Goal: Task Accomplishment & Management: Manage account settings

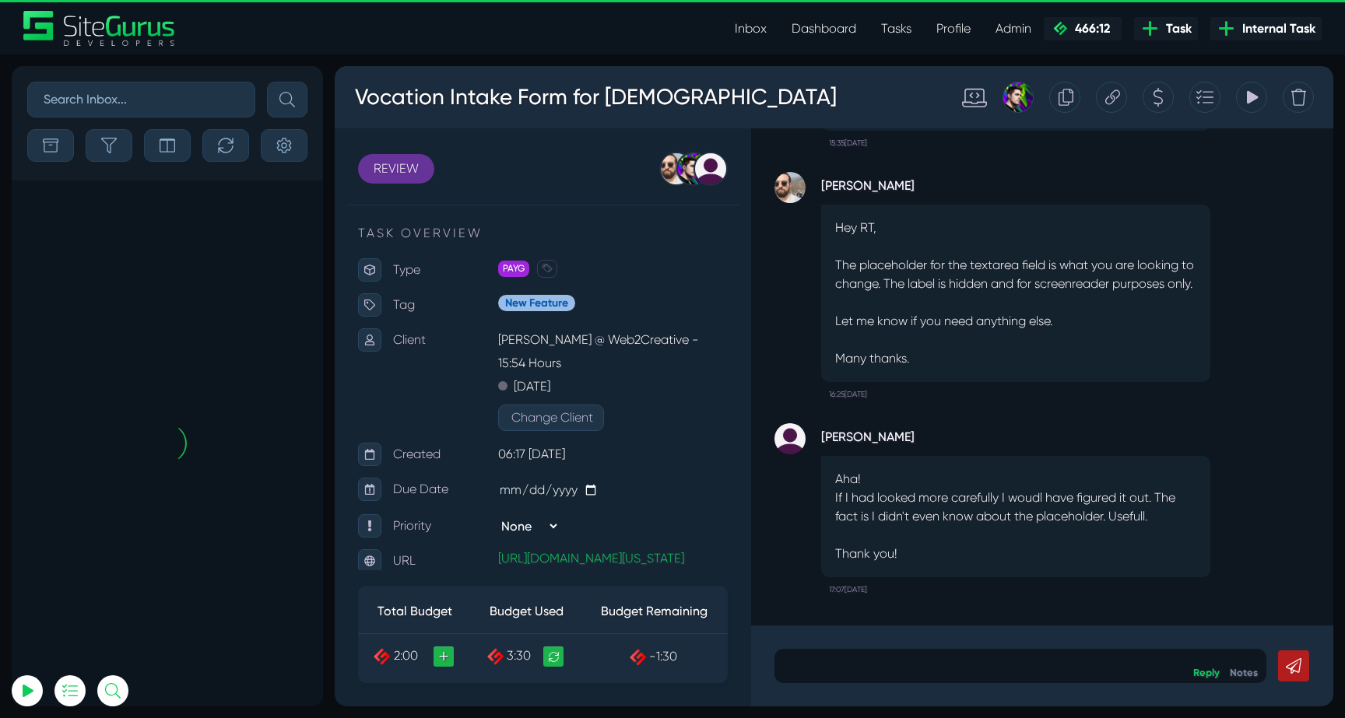
type input "luke@sitegurus.io"
click at [118, 149] on button "button" at bounding box center [109, 145] width 47 height 33
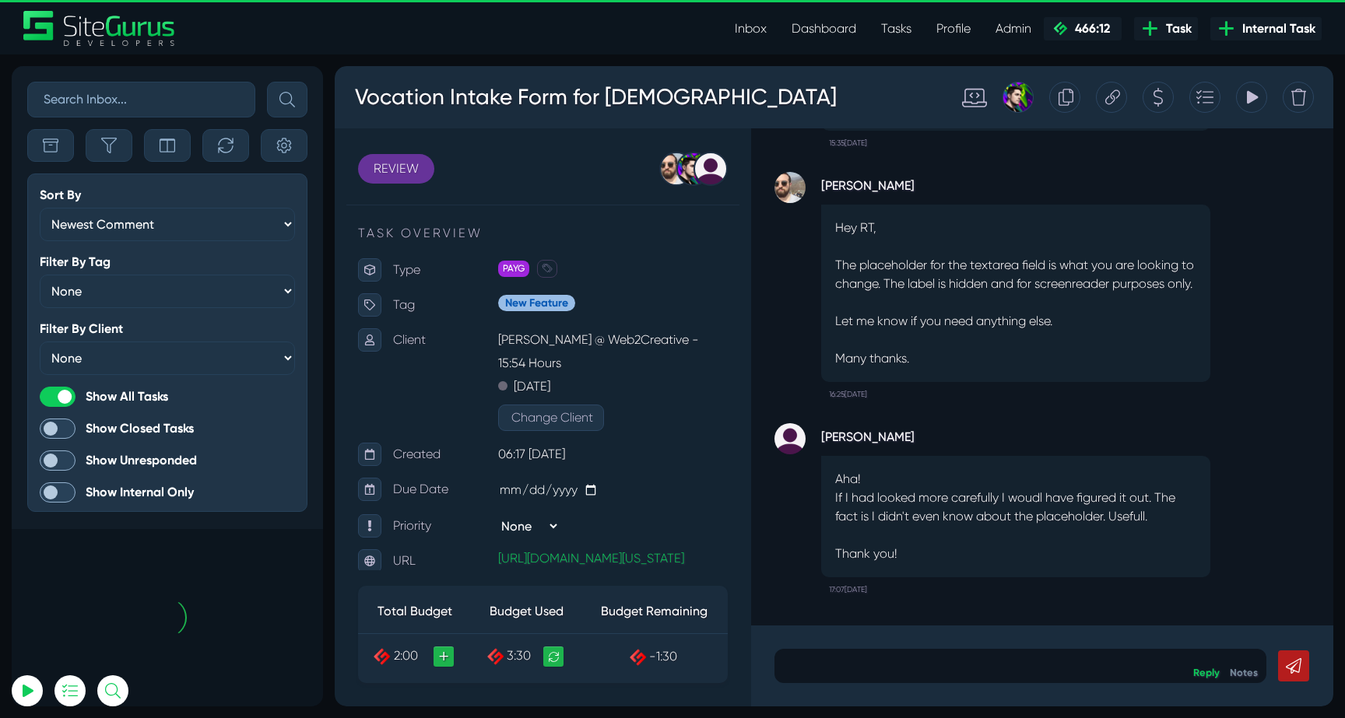
click at [118, 149] on button "button" at bounding box center [109, 145] width 47 height 33
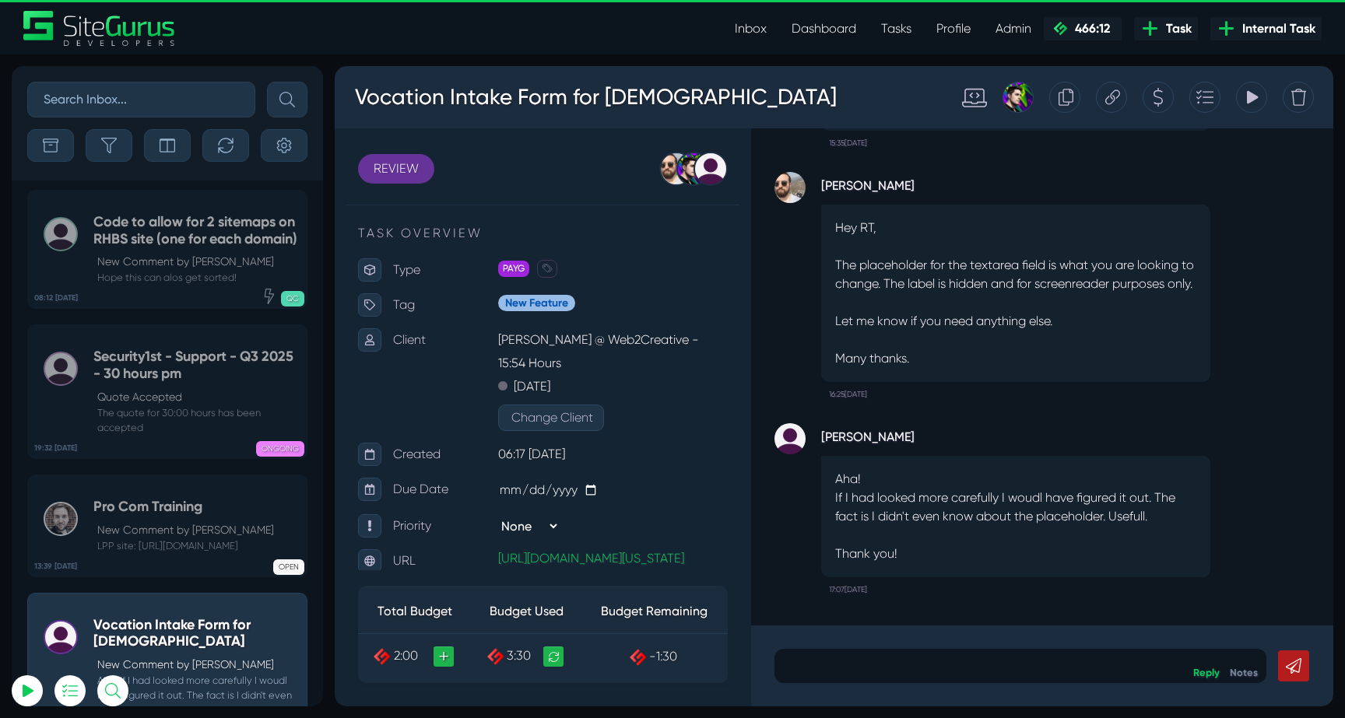
scroll to position [-61216, 0]
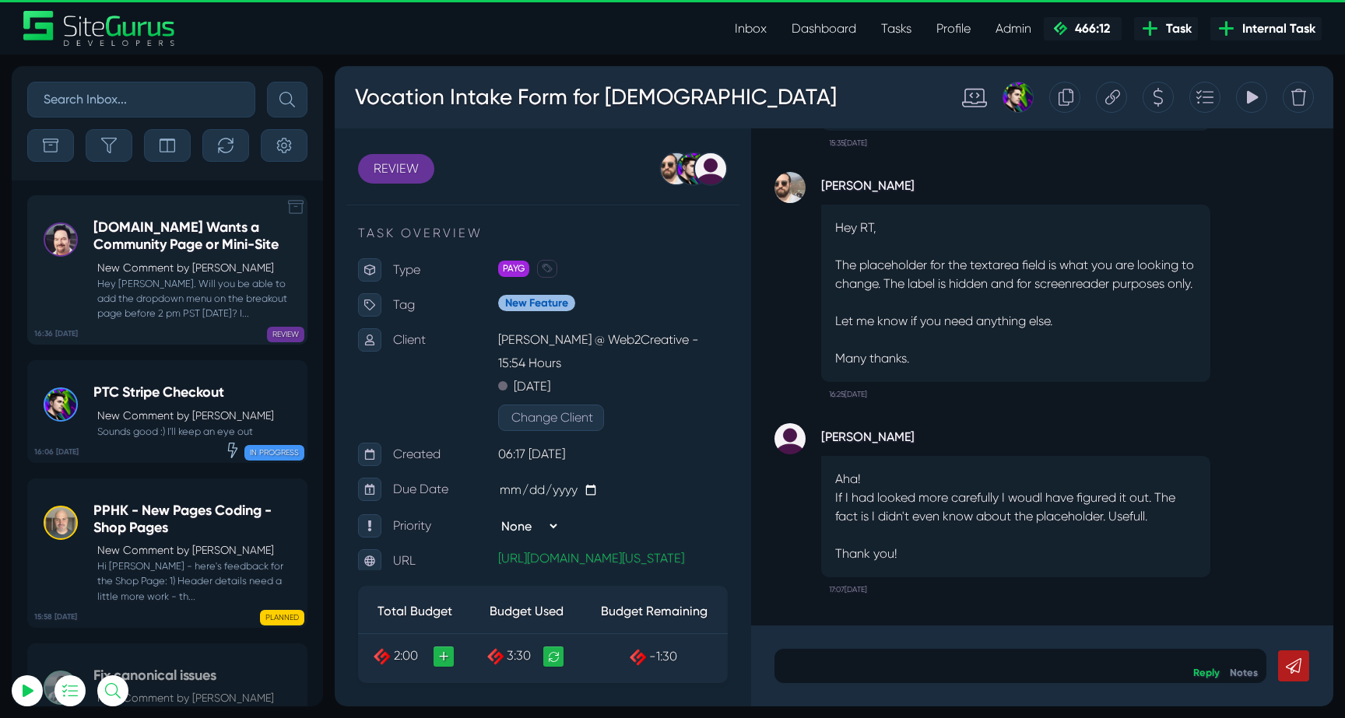
click at [159, 279] on small "Hey Josh. Will you be able to add the dropdown menu on the breakout page before…" at bounding box center [195, 298] width 205 height 45
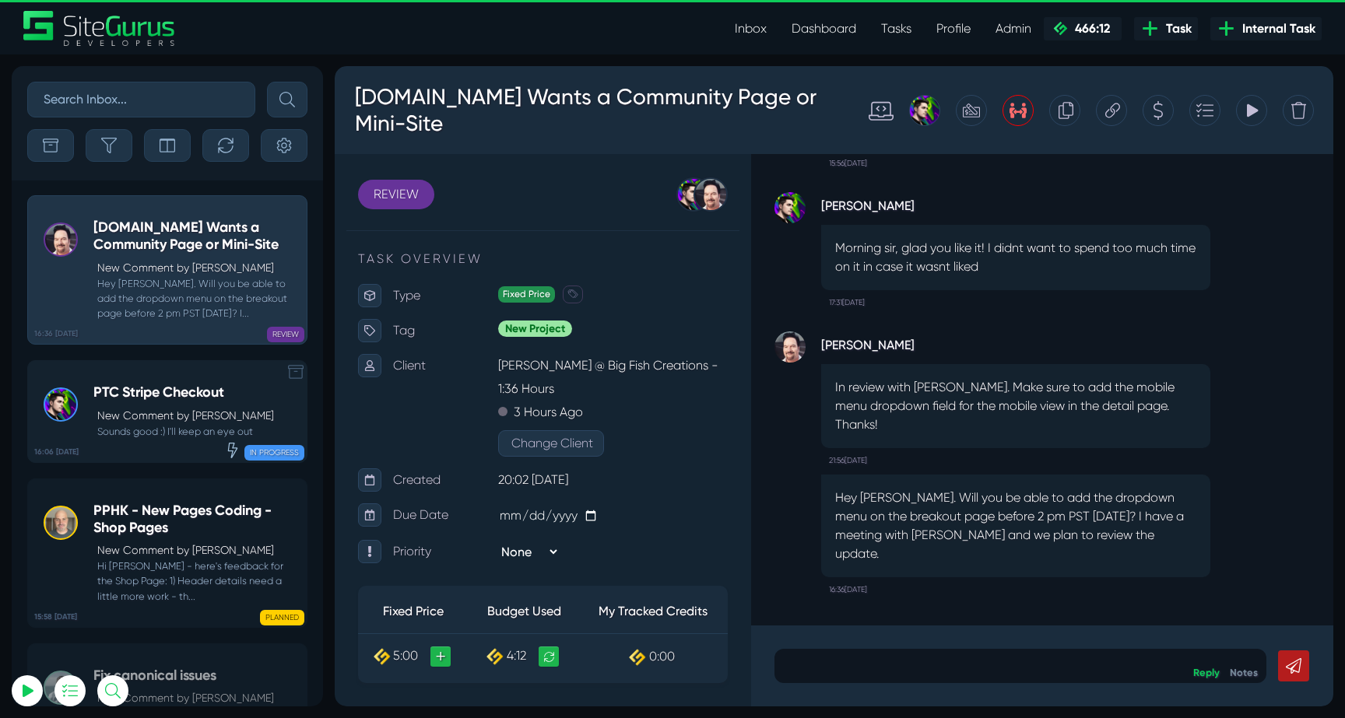
click at [186, 409] on p "New Comment by Josh Carter" at bounding box center [185, 416] width 177 height 16
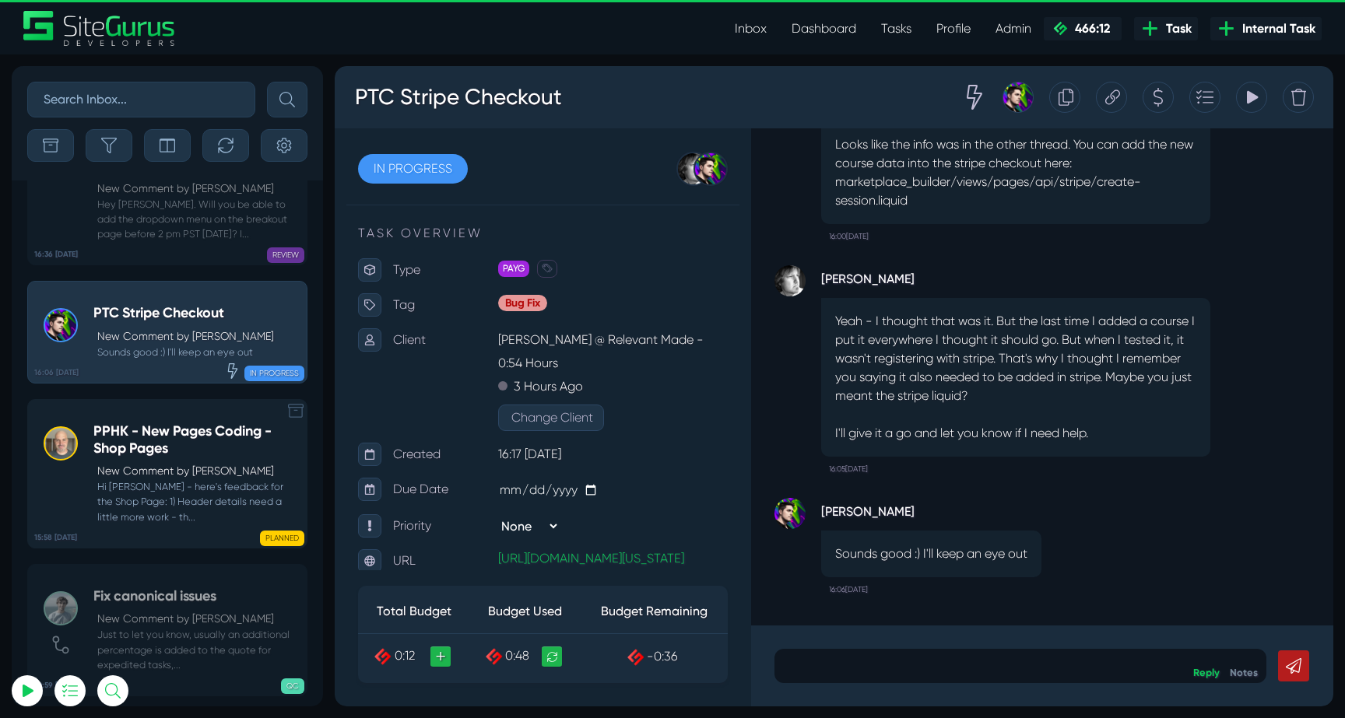
click at [151, 463] on p "New Comment by Devon Reehl" at bounding box center [198, 471] width 202 height 16
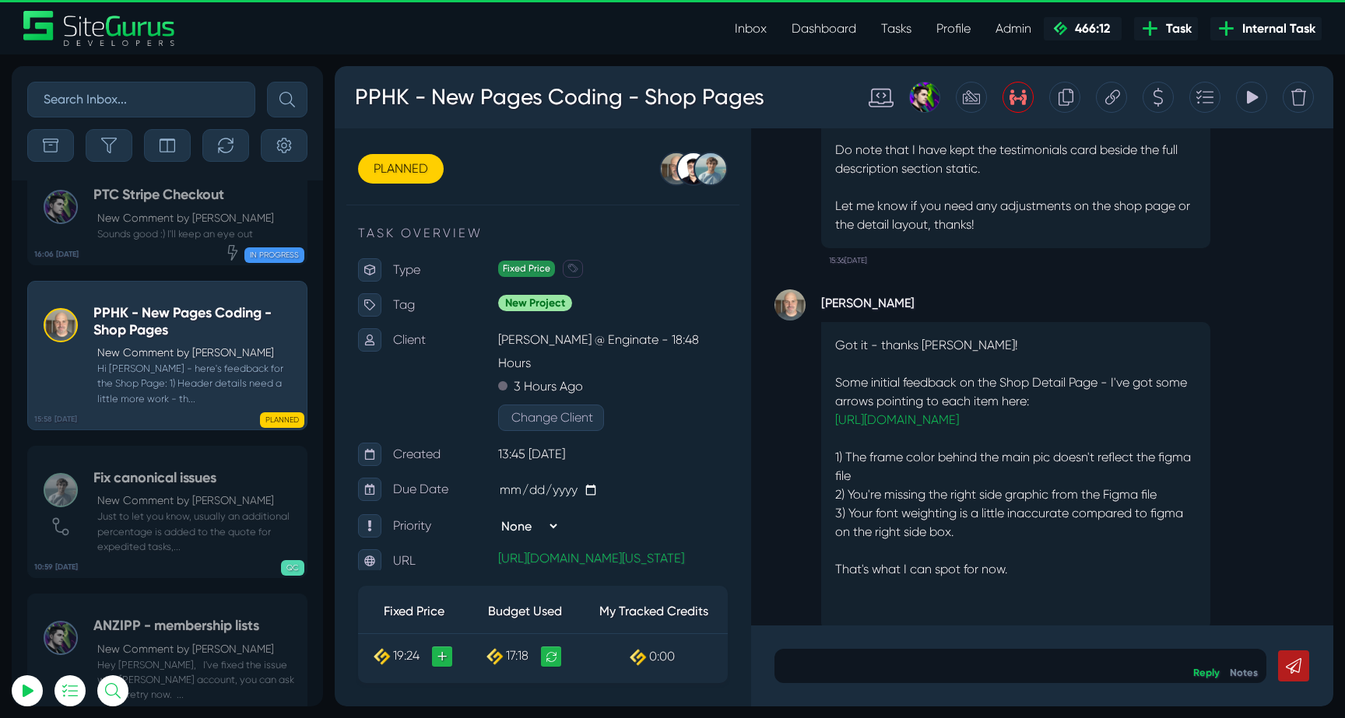
scroll to position [-447, 0]
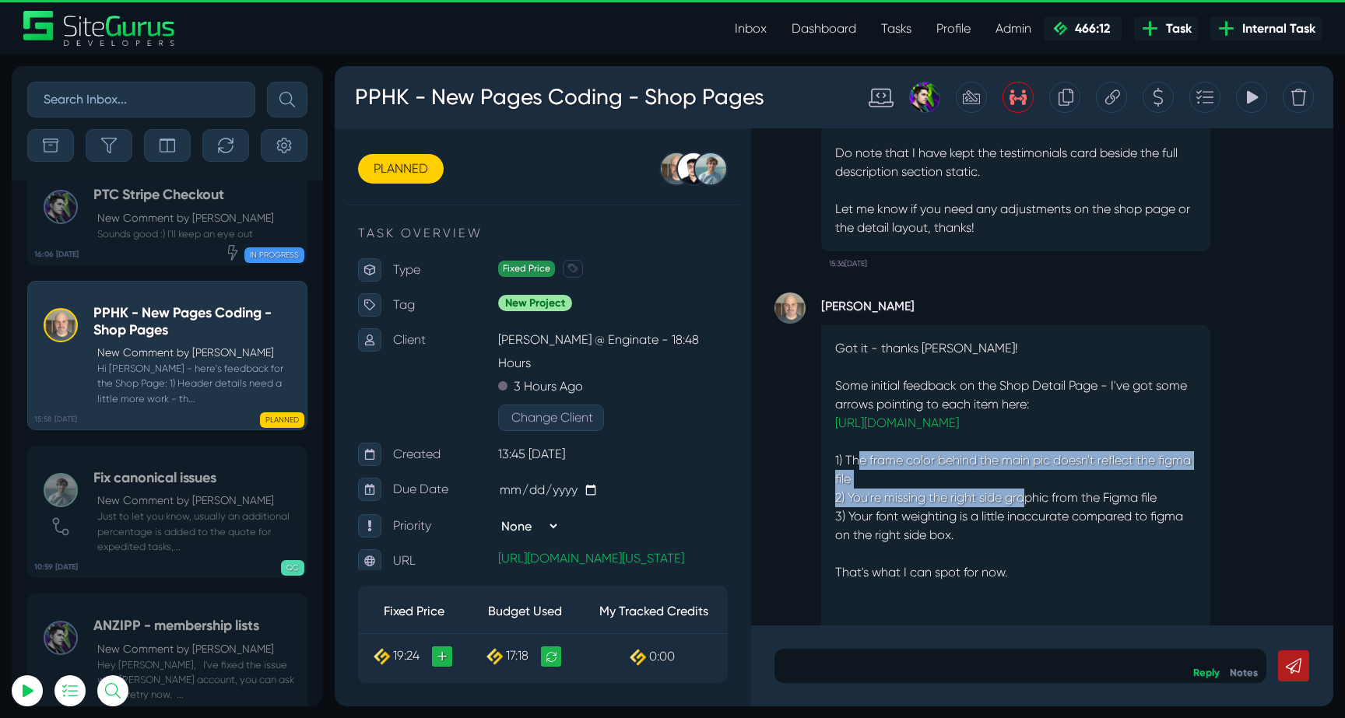
drag, startPoint x: 860, startPoint y: 415, endPoint x: 1026, endPoint y: 465, distance: 173.3
click at [1026, 465] on p "Got it - thanks Kevin! Some initial feedback on the Shop Detail Page - I've got…" at bounding box center [1015, 479] width 361 height 280
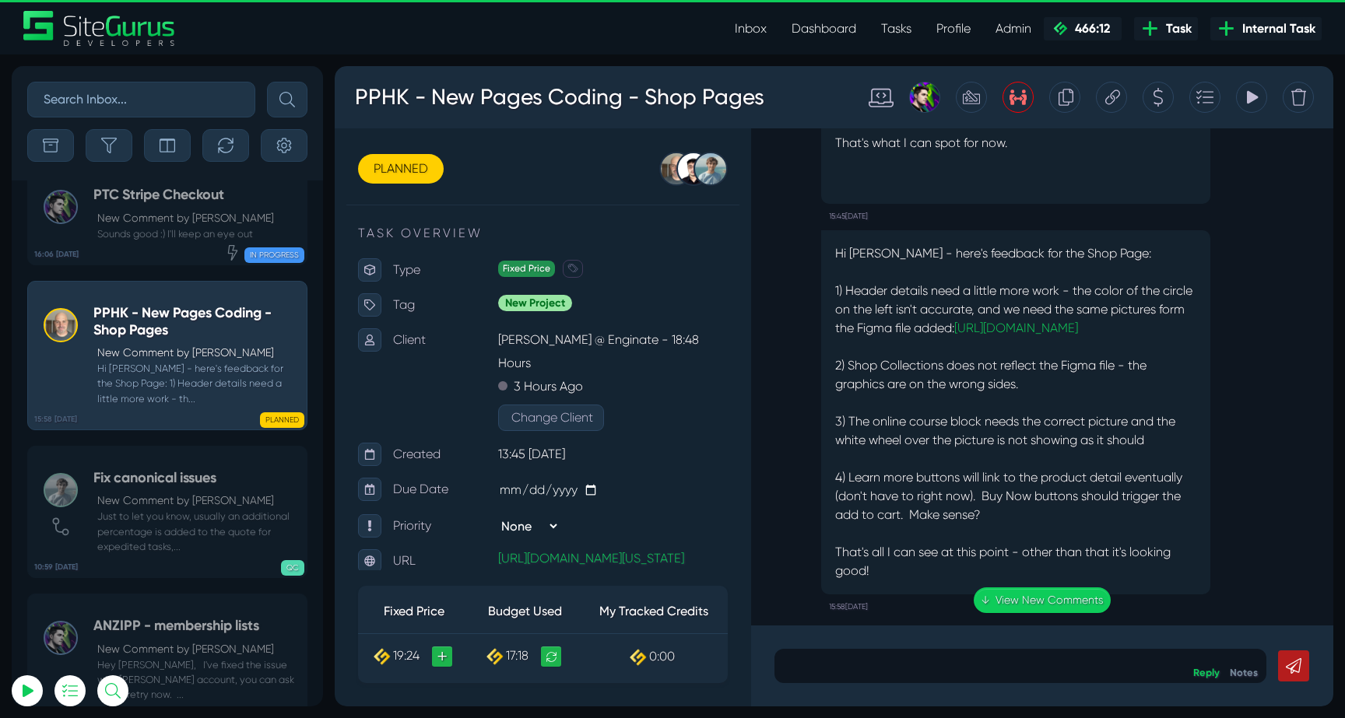
scroll to position [0, 0]
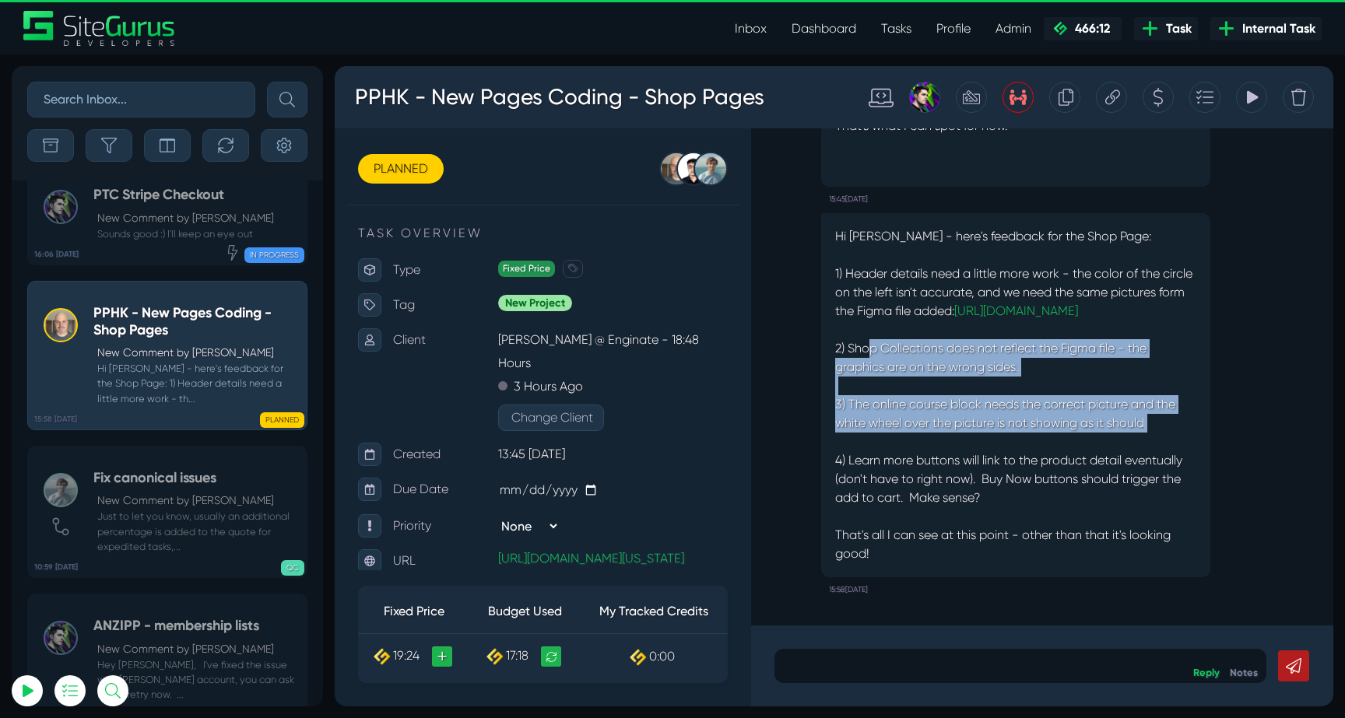
drag, startPoint x: 870, startPoint y: 350, endPoint x: 1064, endPoint y: 482, distance: 235.2
click at [1064, 482] on p "Hi Kevin - here's feedback for the Shop Page: 1) Header details need a little m…" at bounding box center [1015, 395] width 361 height 336
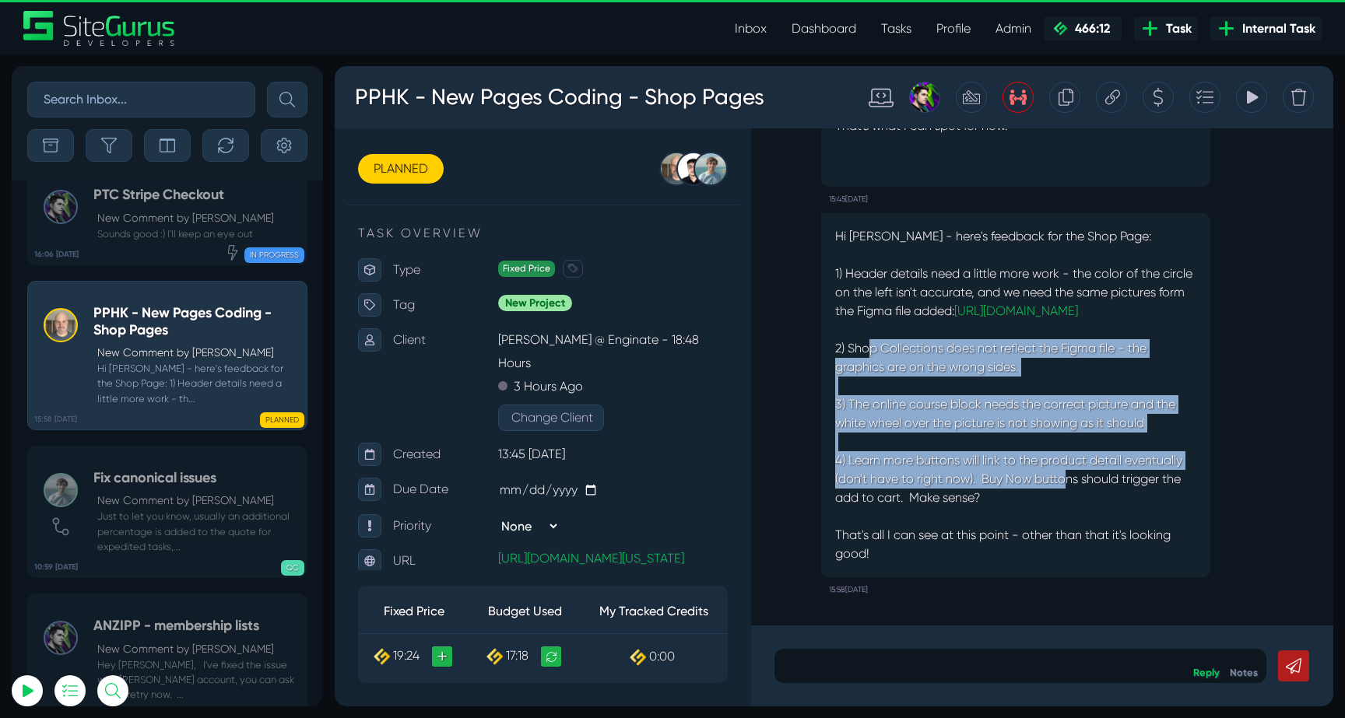
click at [1064, 482] on p "Hi Kevin - here's feedback for the Shop Page: 1) Header details need a little m…" at bounding box center [1015, 395] width 361 height 336
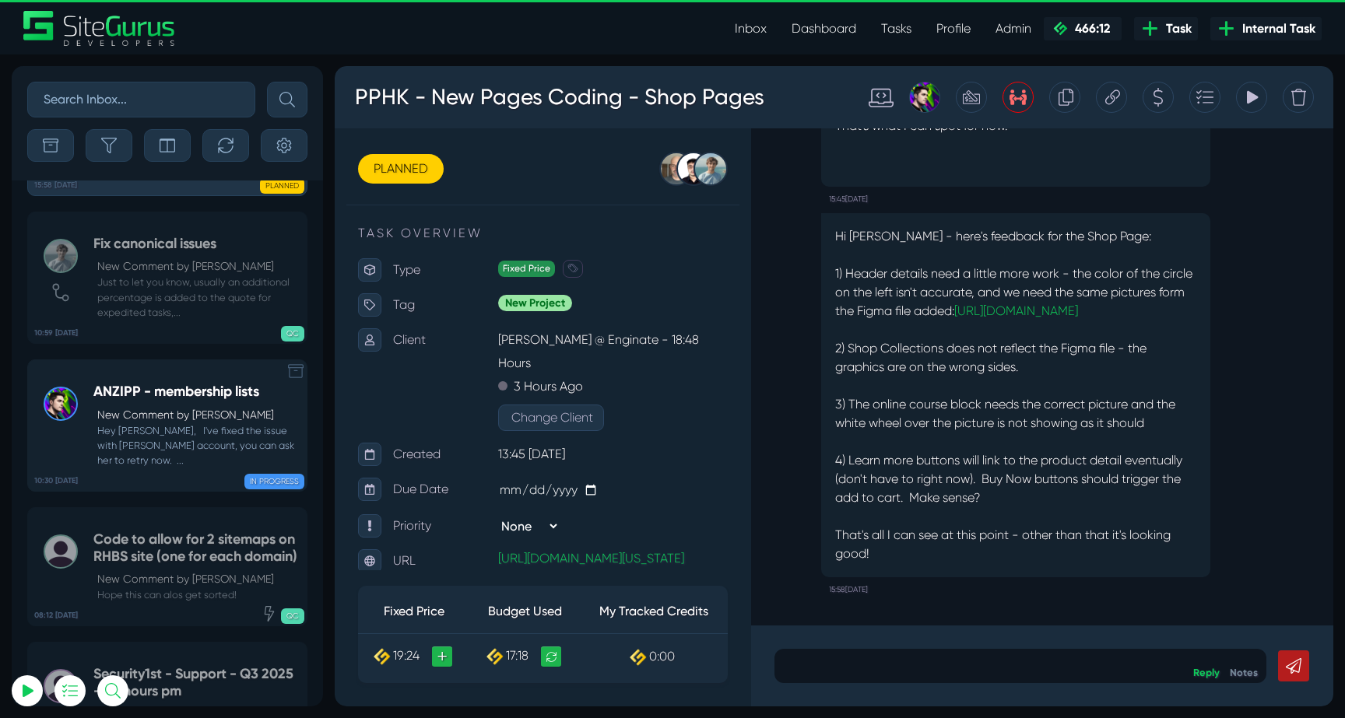
scroll to position [-60651, 0]
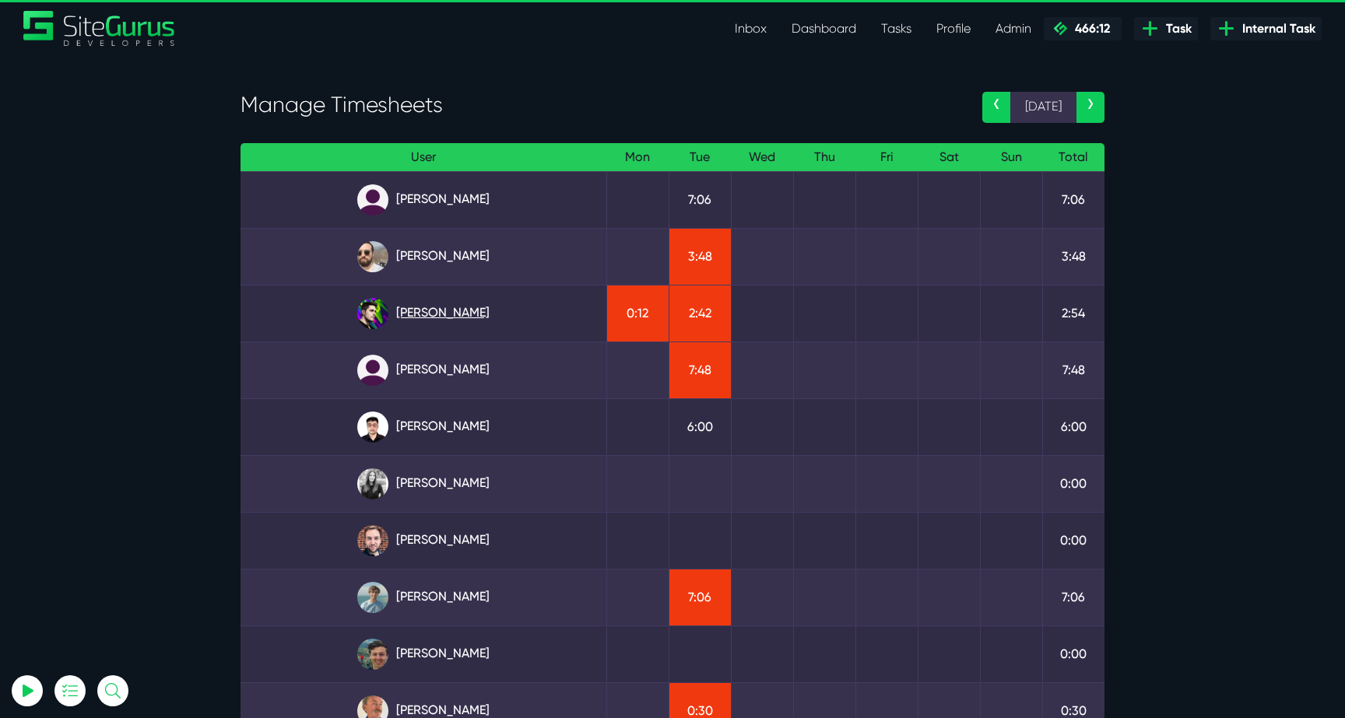
click at [444, 319] on link "[PERSON_NAME]" at bounding box center [423, 313] width 341 height 31
click at [468, 259] on link "Gary Purbrick" at bounding box center [423, 256] width 341 height 31
click at [454, 192] on link "Angel Dagondon" at bounding box center [423, 199] width 341 height 31
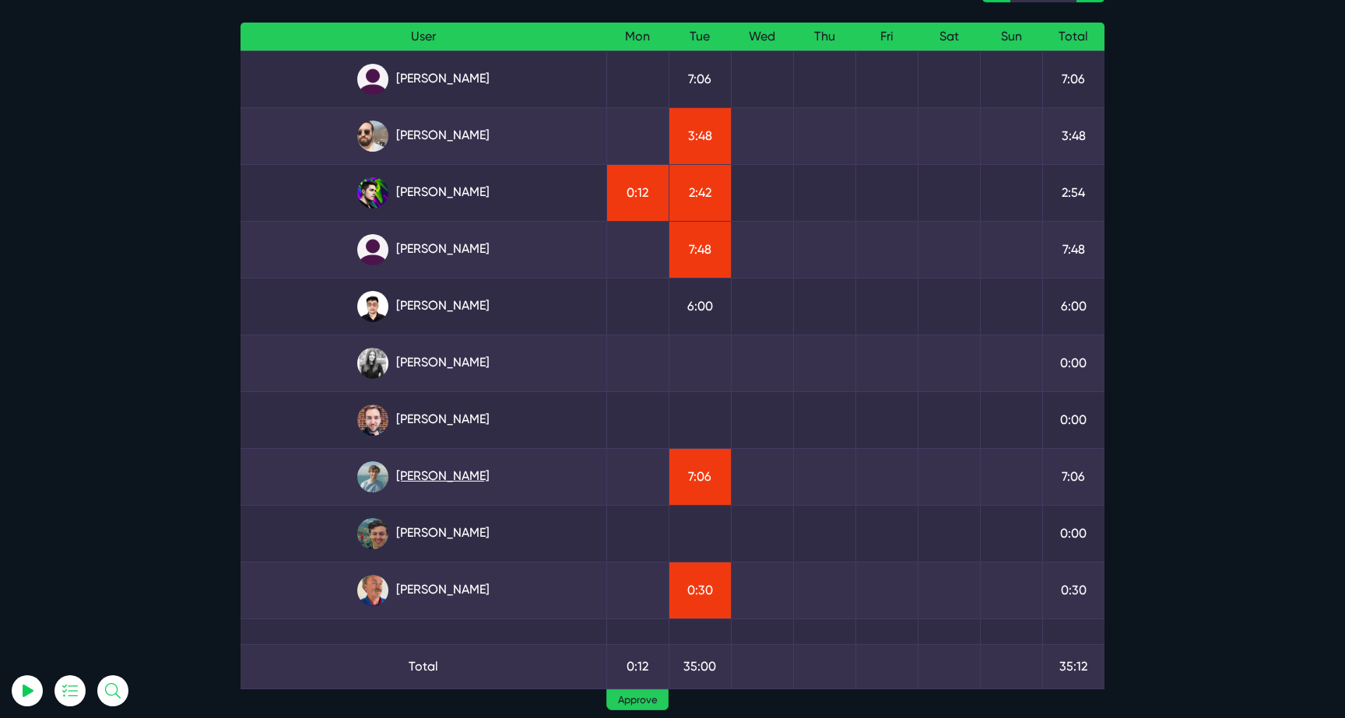
scroll to position [152, 0]
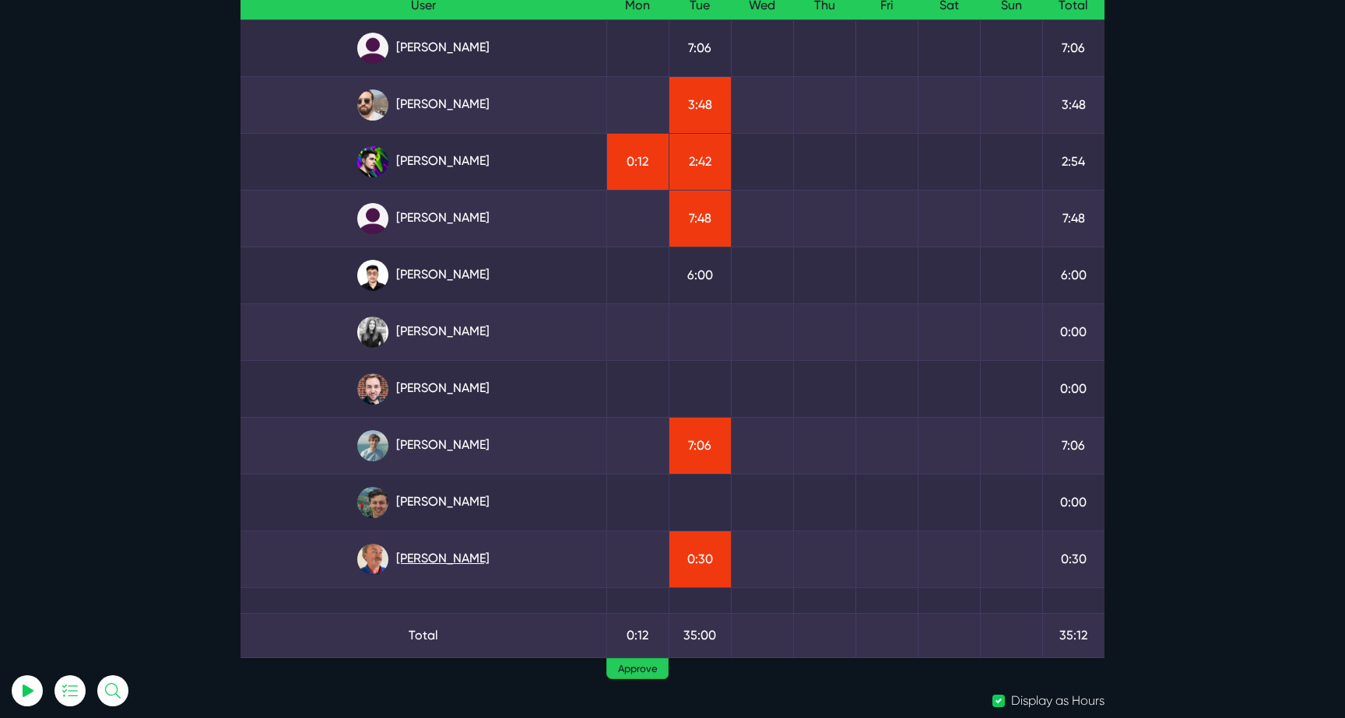
click at [481, 560] on link "Robert Wakefield" at bounding box center [423, 559] width 341 height 31
click at [456, 444] on link "Matt Jones" at bounding box center [423, 445] width 341 height 31
click at [464, 219] on link "[PERSON_NAME]" at bounding box center [423, 218] width 341 height 31
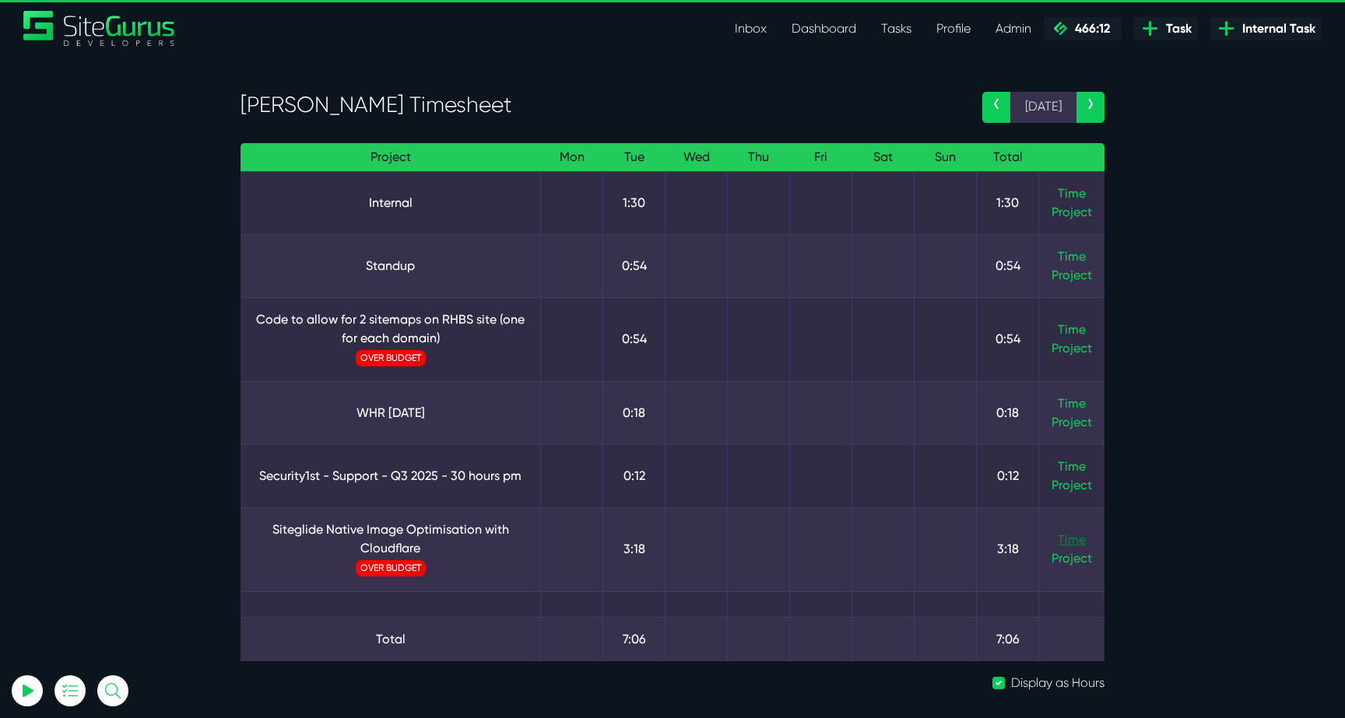
click at [1064, 540] on link "Time" at bounding box center [1071, 539] width 28 height 15
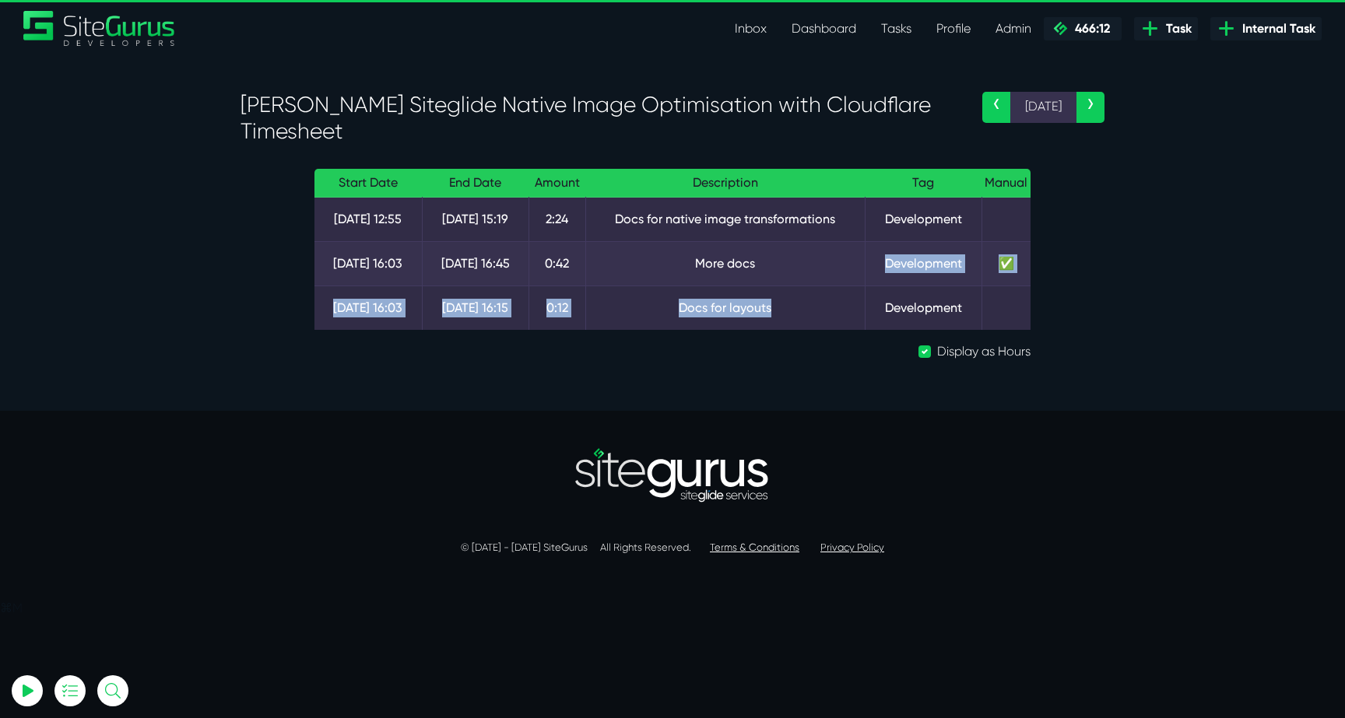
drag, startPoint x: 797, startPoint y: 317, endPoint x: 622, endPoint y: 282, distance: 177.8
click at [622, 282] on tbody "26 Aug 12:55 26 Aug 15:19 2:24 Docs for native image transformations Developmen…" at bounding box center [672, 264] width 716 height 133
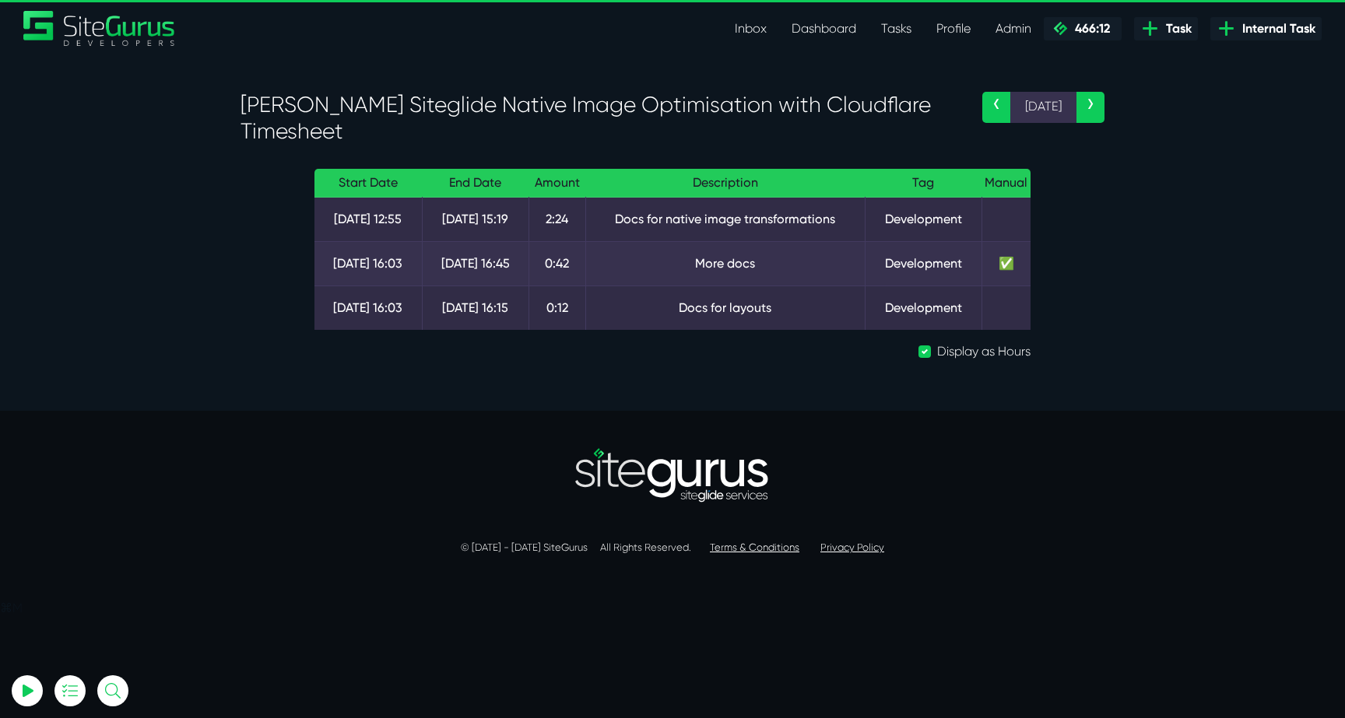
click at [635, 273] on td "More docs" at bounding box center [724, 264] width 279 height 44
drag, startPoint x: 724, startPoint y: 223, endPoint x: 860, endPoint y: 223, distance: 136.2
click at [860, 223] on td "Docs for native image transformations" at bounding box center [724, 220] width 279 height 44
click at [781, 233] on td "Docs for native image transformations" at bounding box center [724, 220] width 279 height 44
drag, startPoint x: 615, startPoint y: 219, endPoint x: 838, endPoint y: 216, distance: 222.5
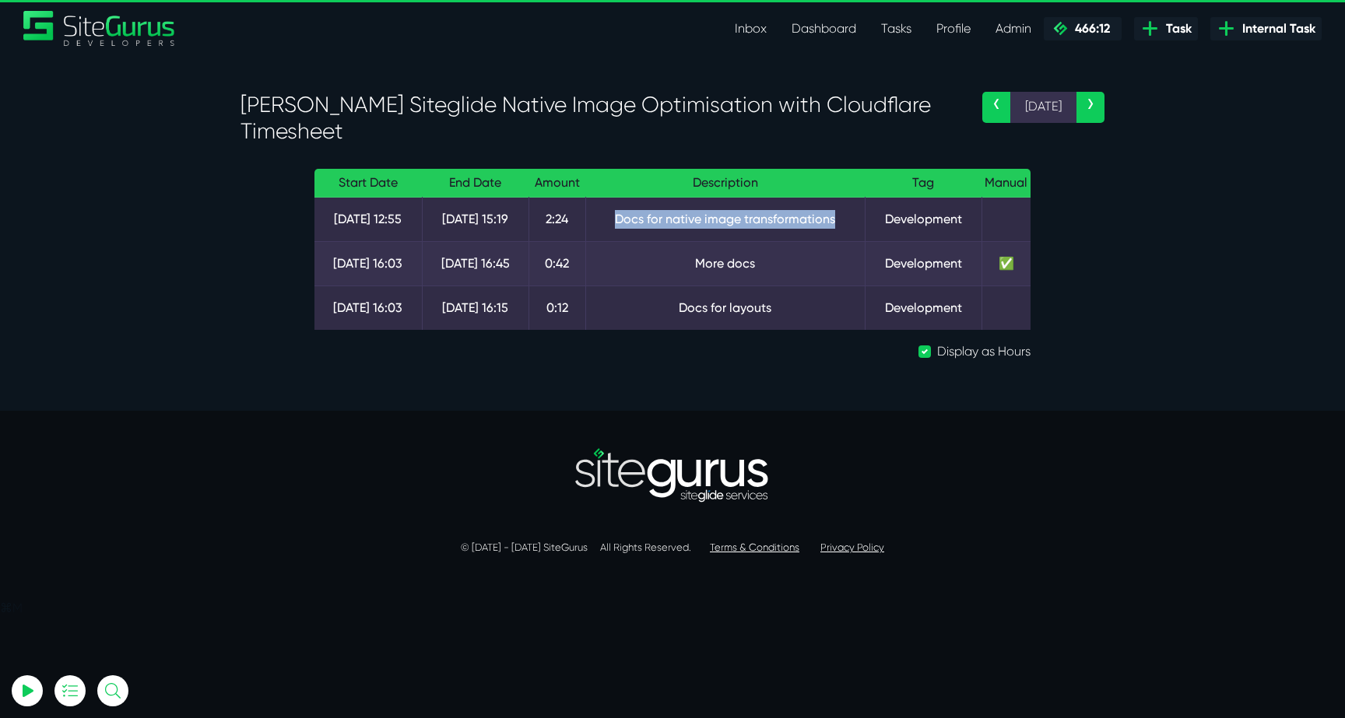
click at [838, 216] on td "Docs for native image transformations" at bounding box center [724, 220] width 279 height 44
drag, startPoint x: 599, startPoint y: 212, endPoint x: 855, endPoint y: 221, distance: 256.2
click at [855, 221] on td "Docs for native image transformations" at bounding box center [724, 220] width 279 height 44
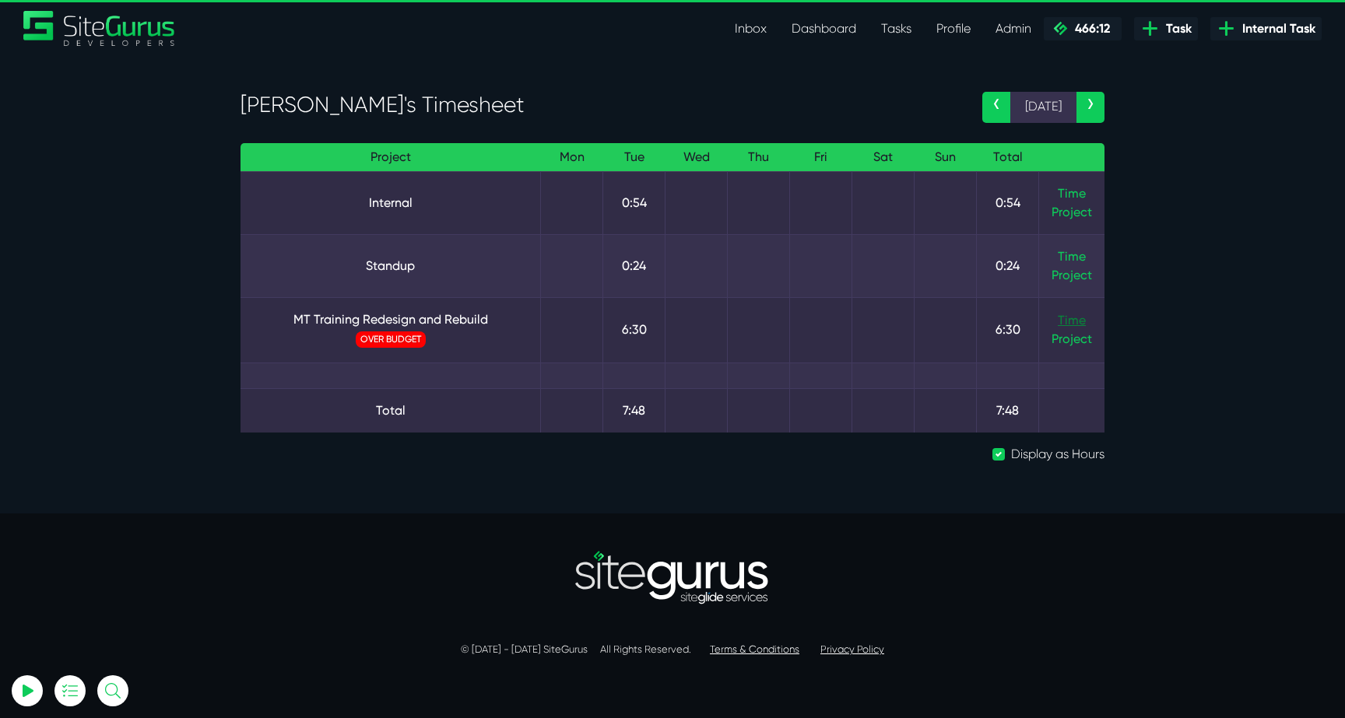
click at [1062, 325] on link "Time" at bounding box center [1071, 320] width 28 height 15
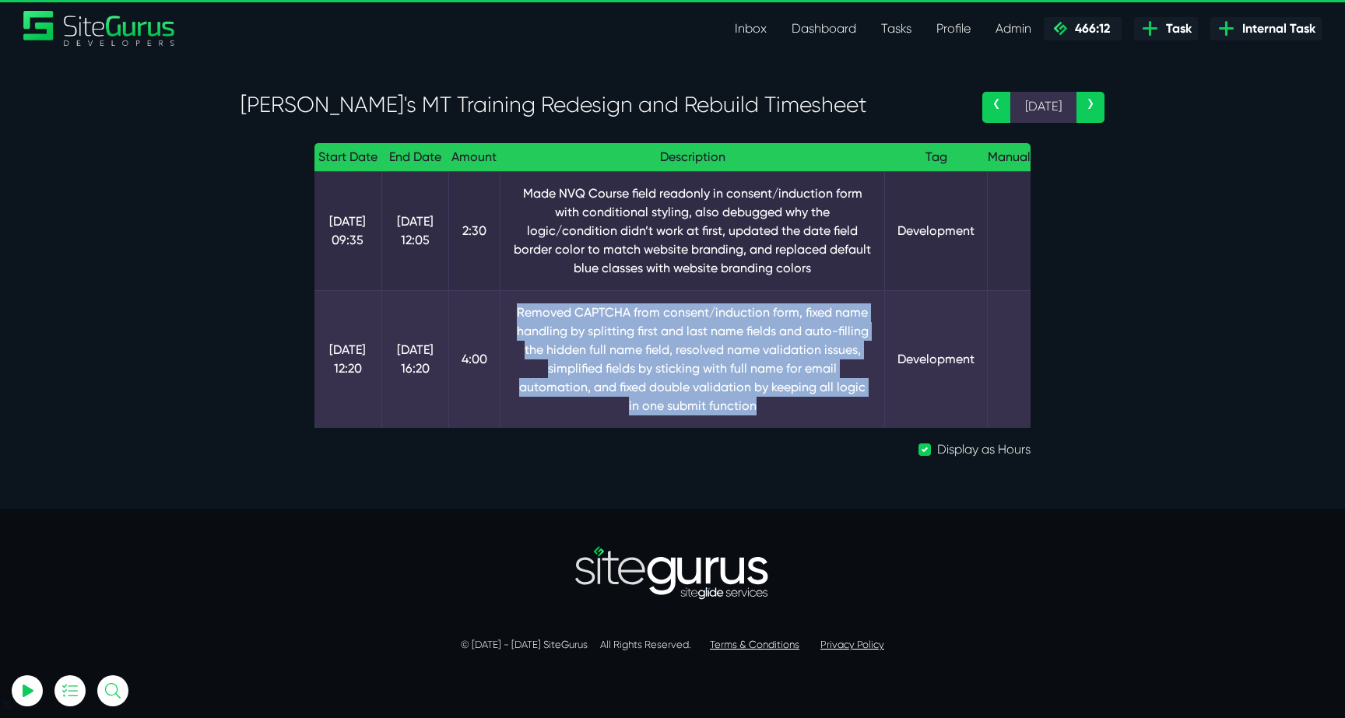
drag, startPoint x: 510, startPoint y: 308, endPoint x: 787, endPoint y: 402, distance: 292.6
click at [795, 402] on td "Removed CAPTCHA from consent/induction form, fixed name handling by splitting f…" at bounding box center [692, 359] width 385 height 138
click at [787, 402] on td "Removed CAPTCHA from consent/induction form, fixed name handling by splitting f…" at bounding box center [692, 359] width 385 height 138
drag, startPoint x: 512, startPoint y: 303, endPoint x: 829, endPoint y: 399, distance: 331.8
click at [829, 399] on td "Removed CAPTCHA from consent/induction form, fixed name handling by splitting f…" at bounding box center [692, 359] width 385 height 138
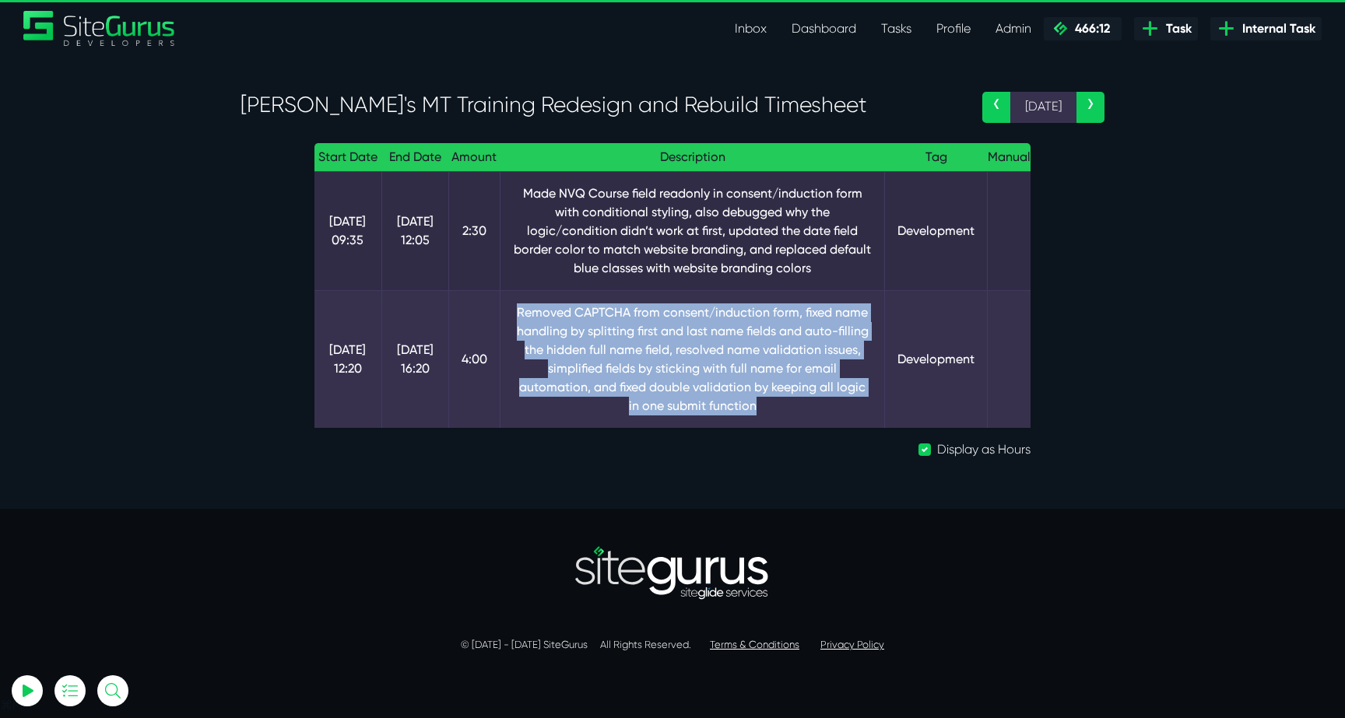
click at [829, 399] on td "Removed CAPTCHA from consent/induction form, fixed name handling by splitting f…" at bounding box center [692, 359] width 385 height 138
drag, startPoint x: 524, startPoint y: 310, endPoint x: 827, endPoint y: 394, distance: 314.9
click at [829, 394] on td "Removed CAPTCHA from consent/induction form, fixed name handling by splitting f…" at bounding box center [692, 359] width 385 height 138
click at [827, 394] on td "Removed CAPTCHA from consent/induction form, fixed name handling by splitting f…" at bounding box center [692, 359] width 385 height 138
